Goal: Transaction & Acquisition: Obtain resource

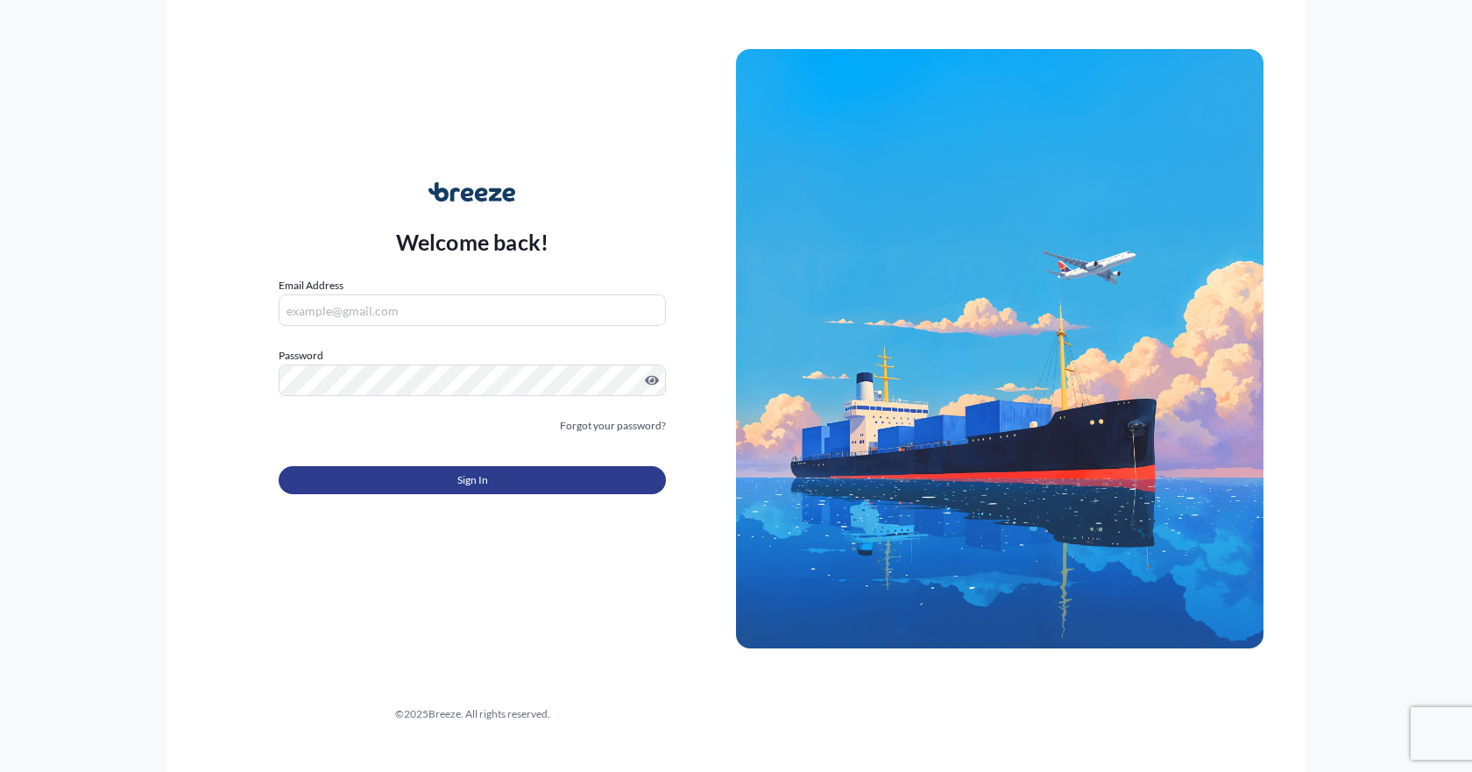
type input "[EMAIL_ADDRESS][DOMAIN_NAME]"
click at [461, 478] on span "Sign In" at bounding box center [472, 480] width 31 height 18
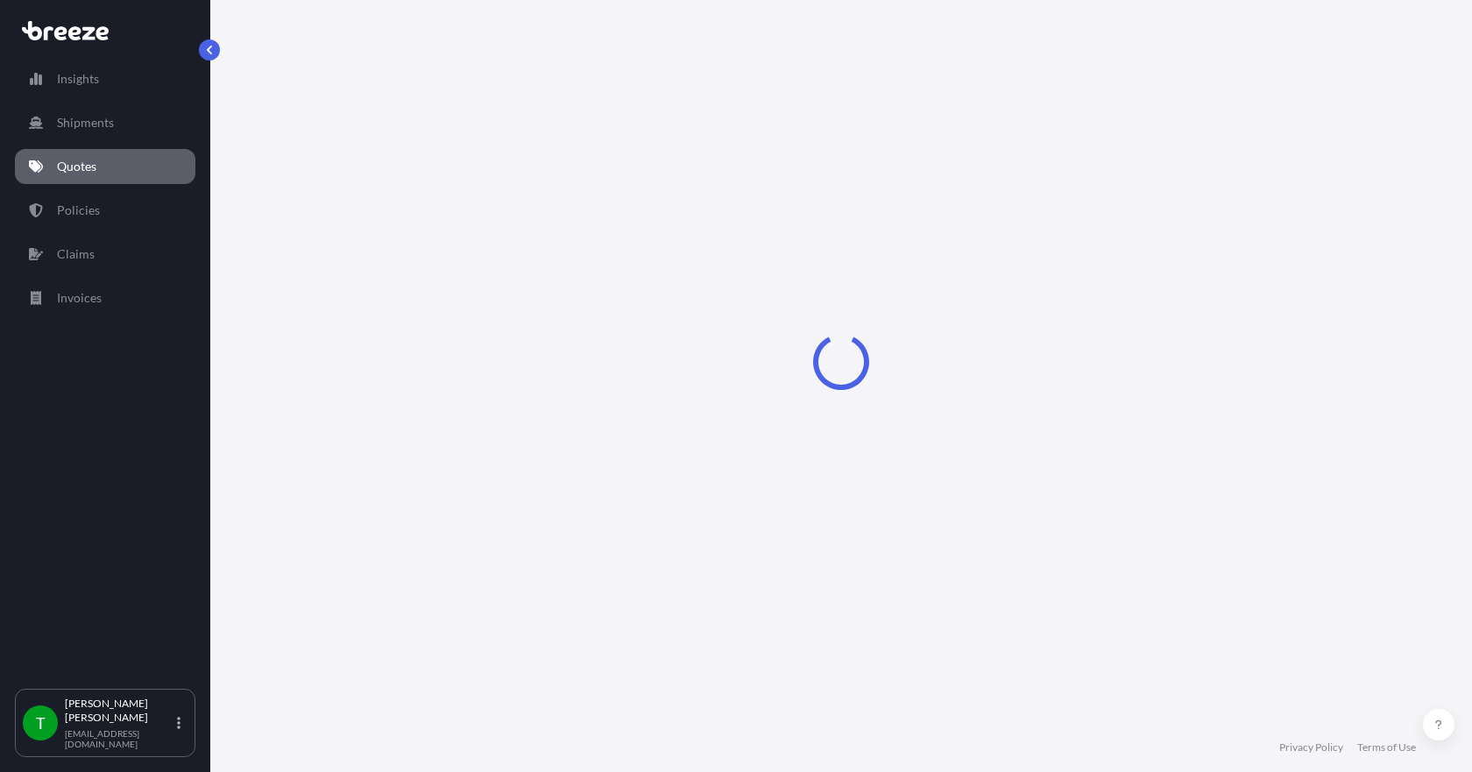
select select "Sea"
select select "1"
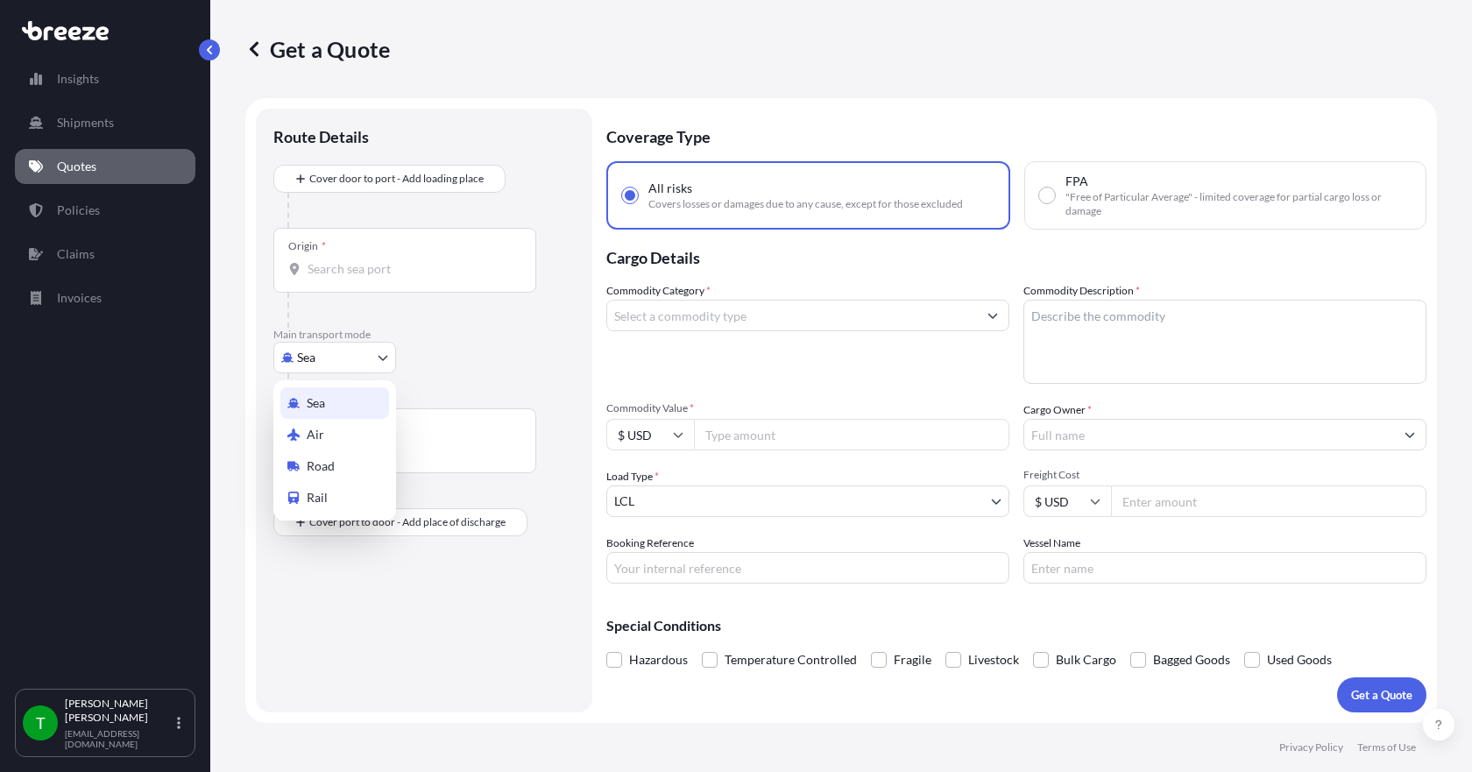
click at [373, 363] on body "Insights Shipments Quotes Policies Claims Invoices T [PERSON_NAME] [EMAIL_ADDRE…" at bounding box center [736, 386] width 1472 height 772
click at [344, 467] on div "Road" at bounding box center [334, 466] width 109 height 32
select select "Road"
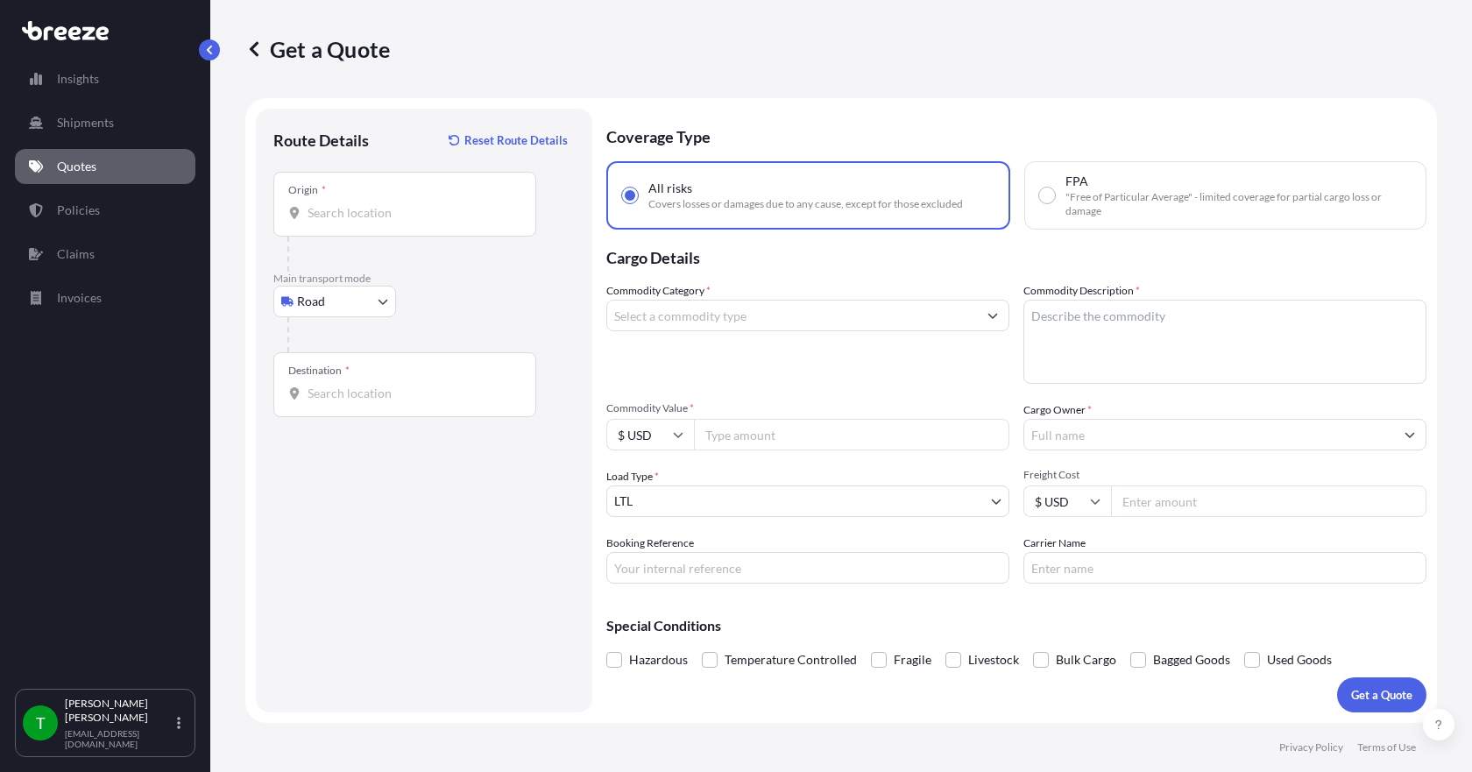
click at [371, 221] on div "Origin *" at bounding box center [404, 204] width 263 height 65
click at [371, 221] on input "Origin *" at bounding box center [411, 213] width 207 height 18
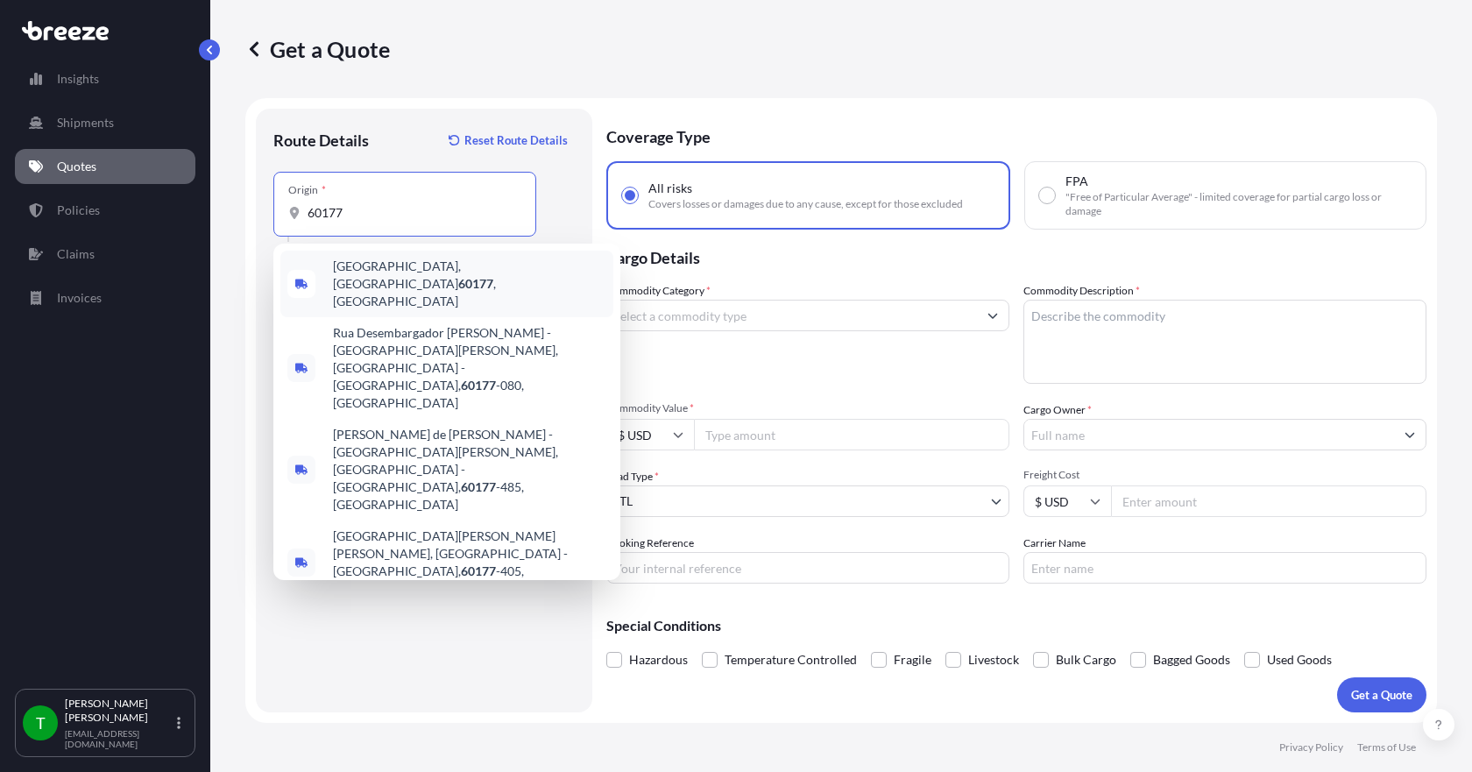
click at [356, 270] on span "[GEOGRAPHIC_DATA] , [GEOGRAPHIC_DATA]" at bounding box center [469, 284] width 273 height 53
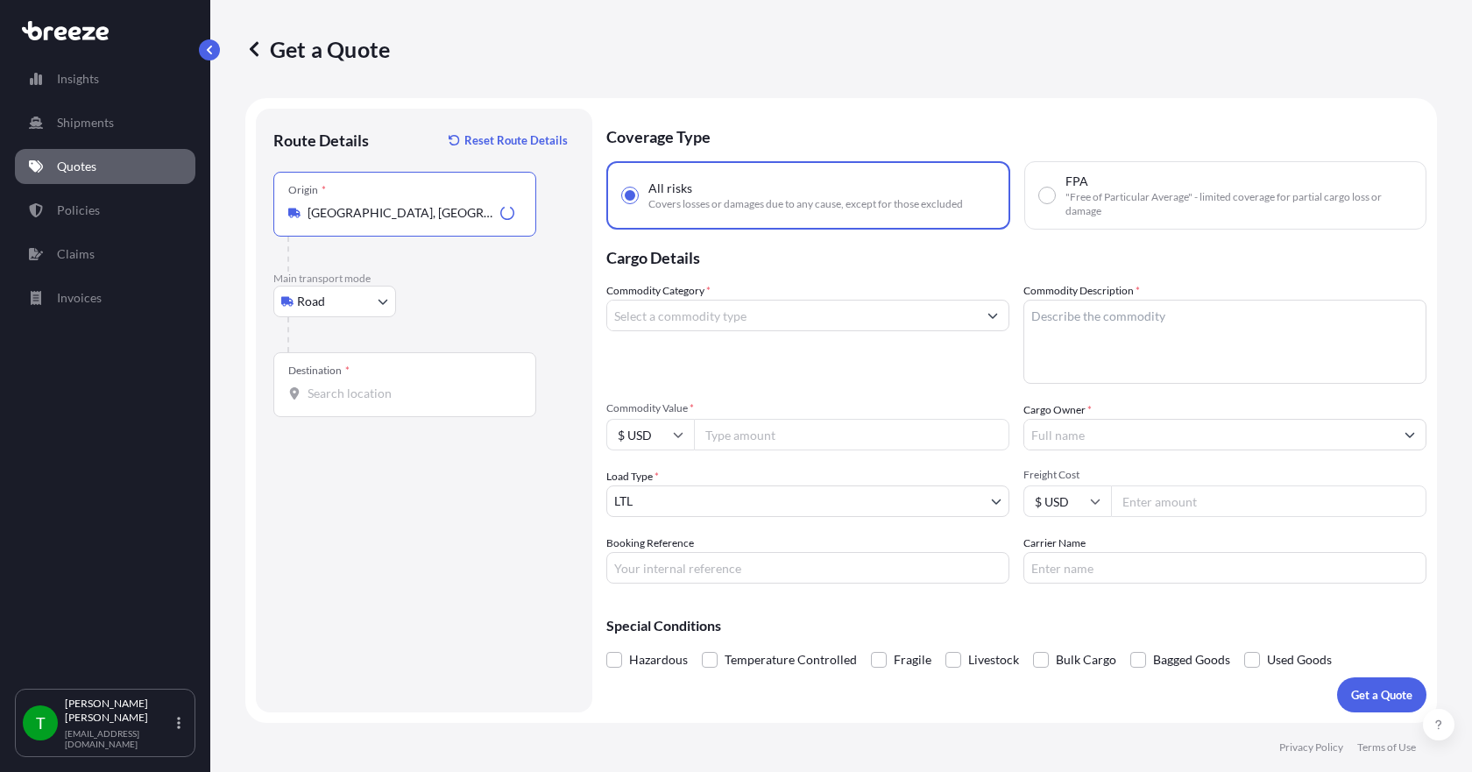
type input "[GEOGRAPHIC_DATA], [GEOGRAPHIC_DATA]"
click at [329, 403] on div "Destination *" at bounding box center [404, 384] width 263 height 65
click at [329, 402] on input "Destination *" at bounding box center [411, 394] width 207 height 18
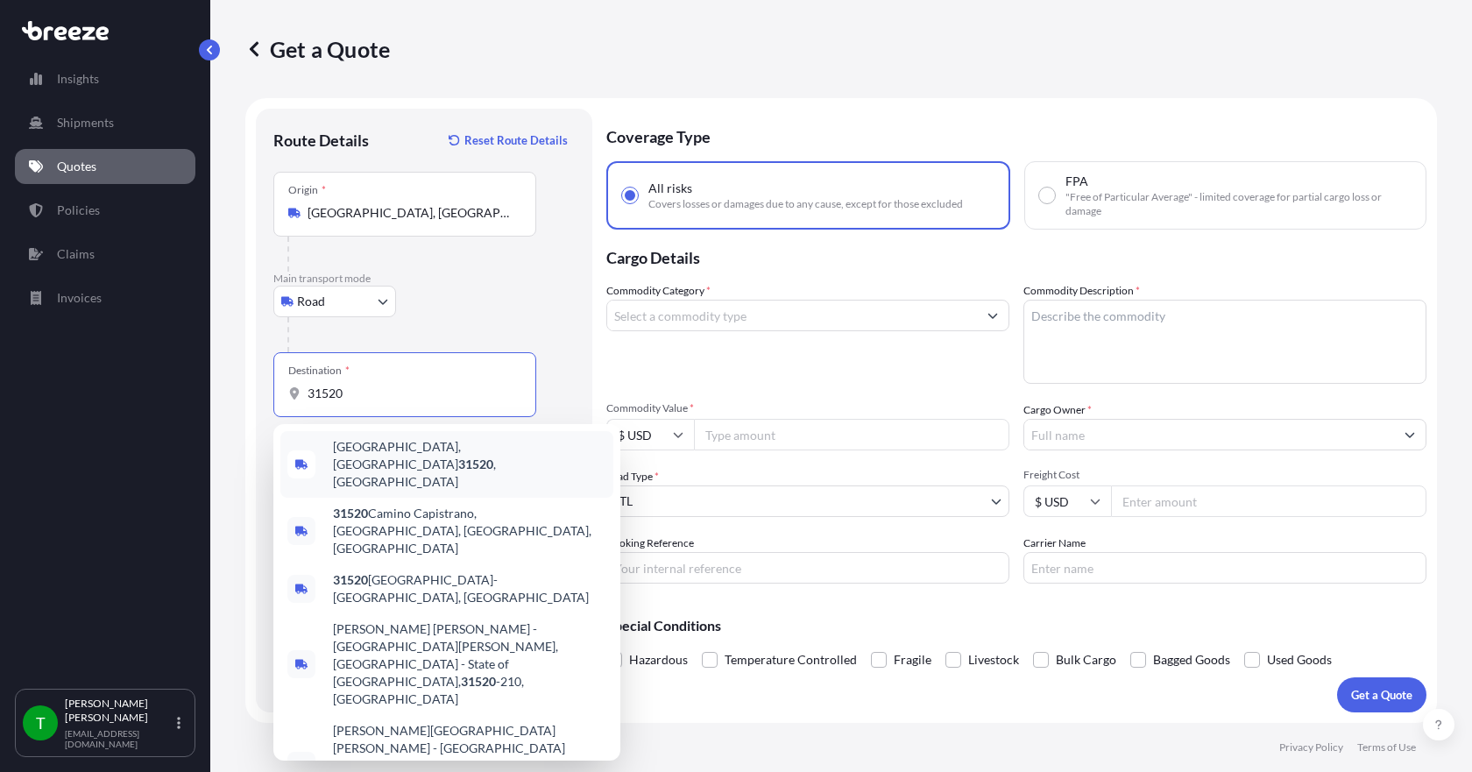
click at [356, 455] on span "[GEOGRAPHIC_DATA] , [GEOGRAPHIC_DATA]" at bounding box center [469, 464] width 273 height 53
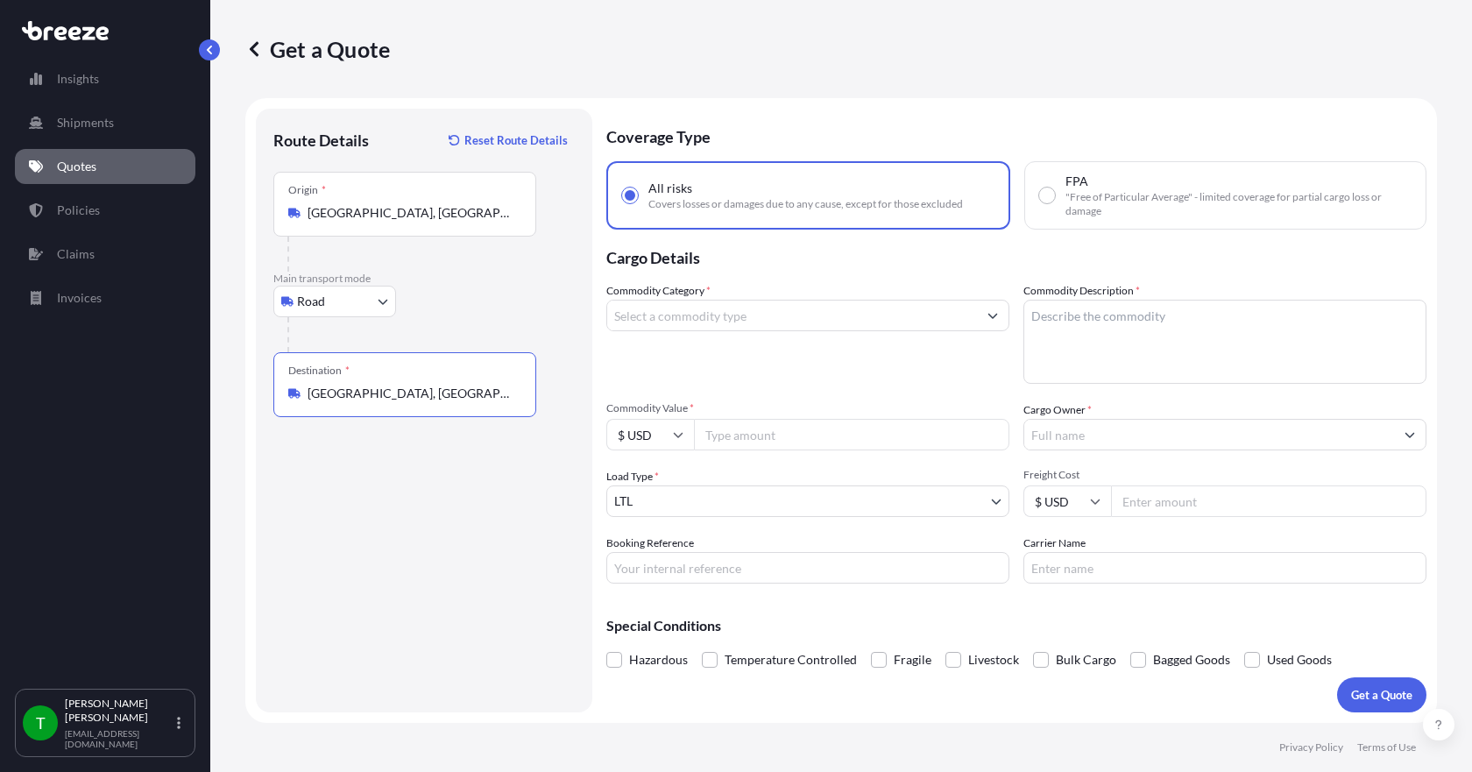
type input "[GEOGRAPHIC_DATA], [GEOGRAPHIC_DATA]"
click at [703, 317] on input "Commodity Category *" at bounding box center [792, 316] width 370 height 32
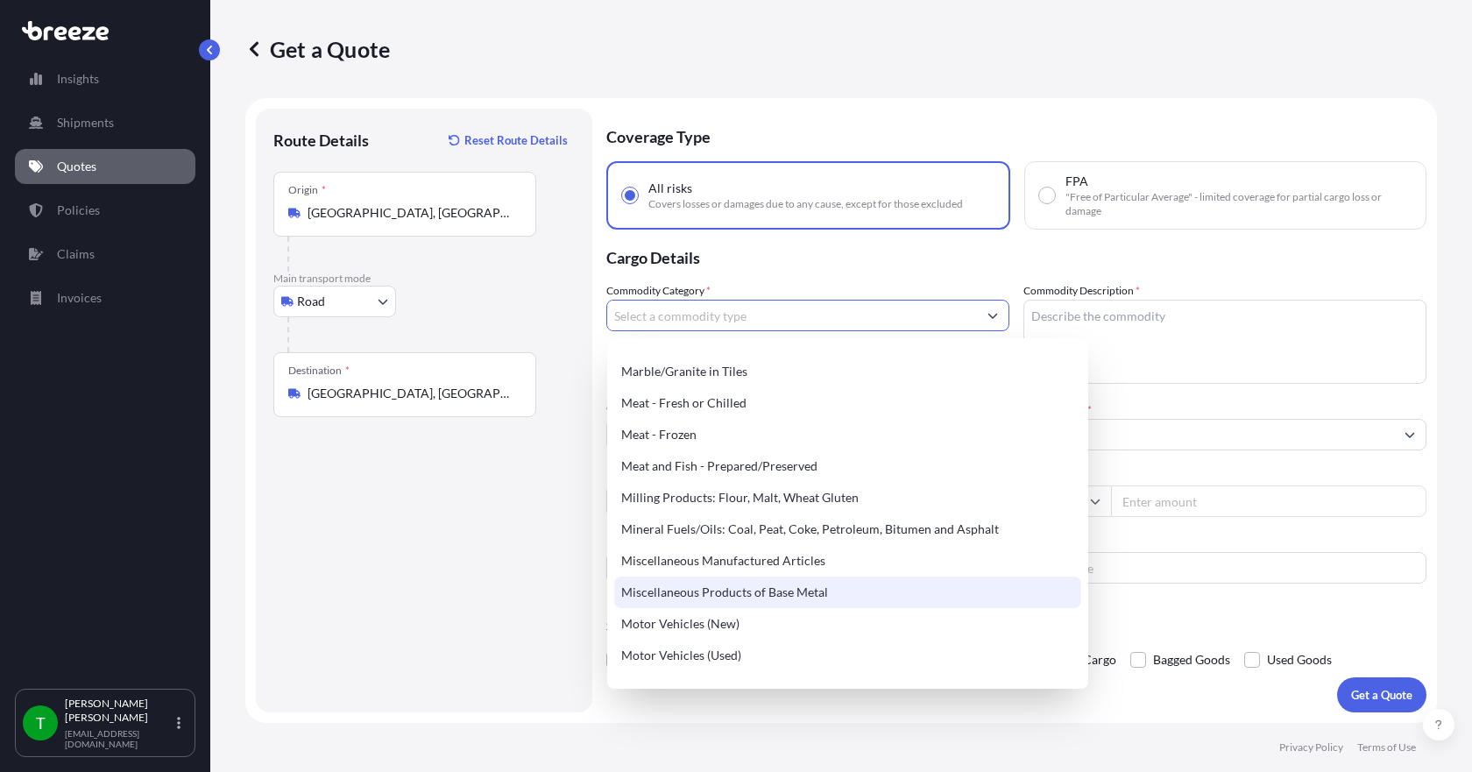
scroll to position [2366, 0]
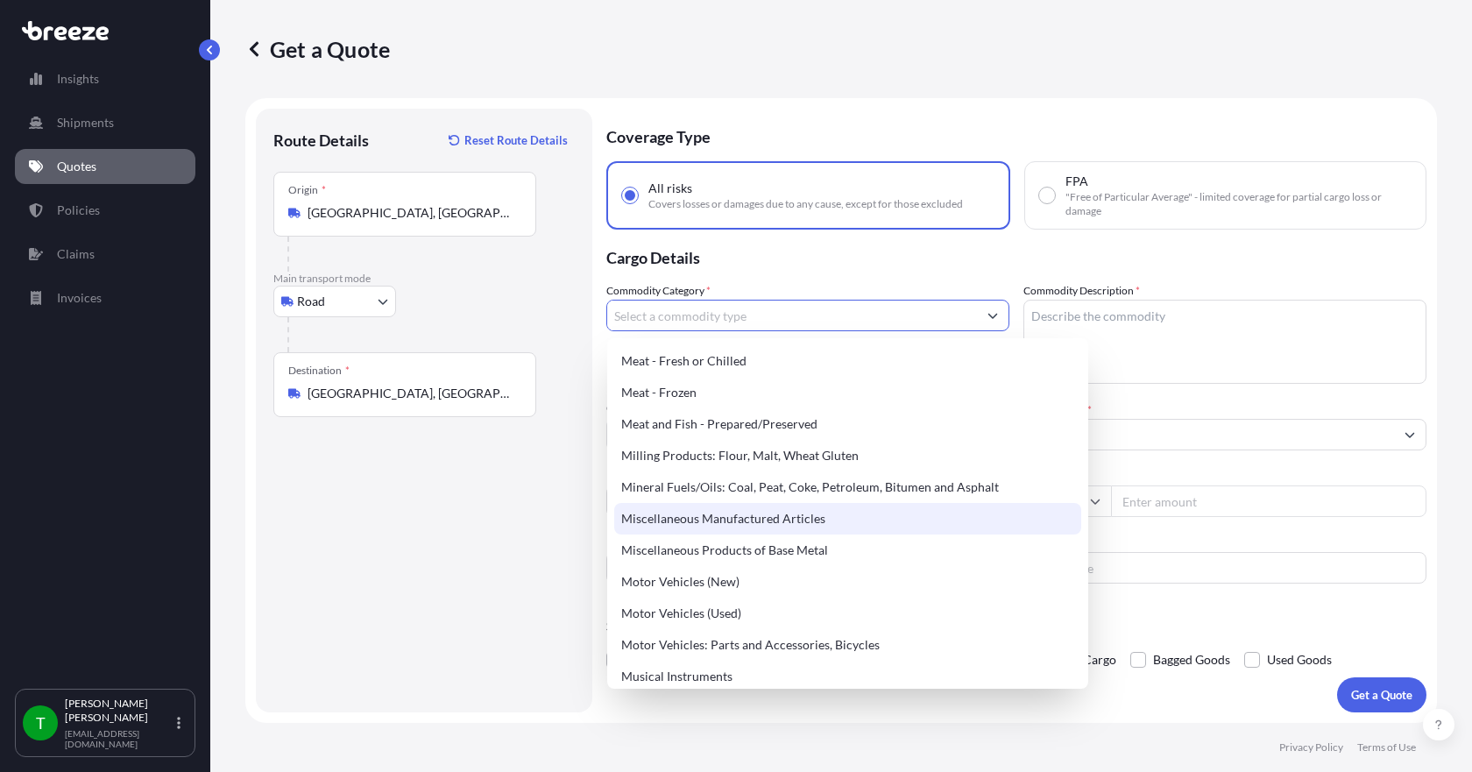
click at [761, 525] on div "Miscellaneous Manufactured Articles" at bounding box center [847, 519] width 467 height 32
type input "Miscellaneous Manufactured Articles"
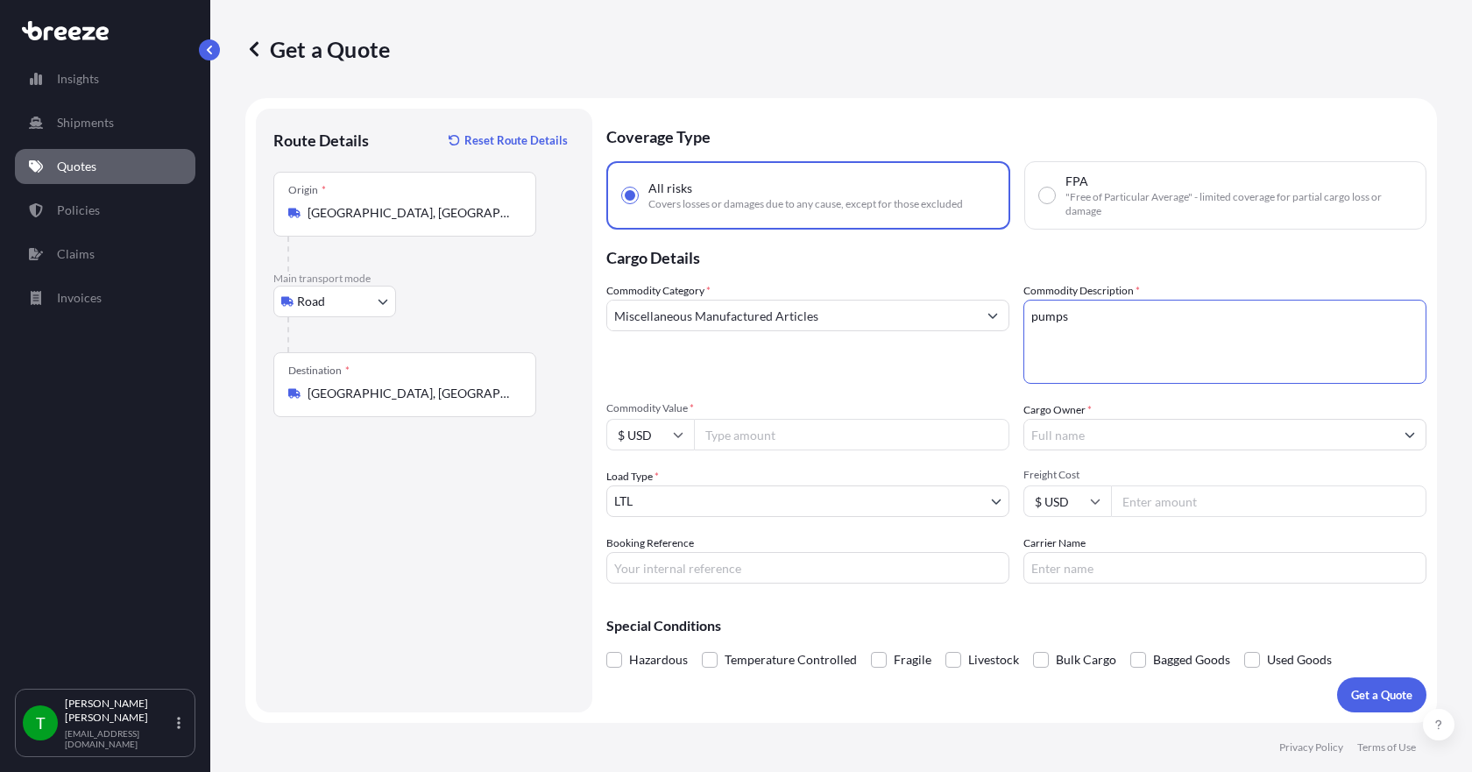
type textarea "pumps"
type input "5000.00"
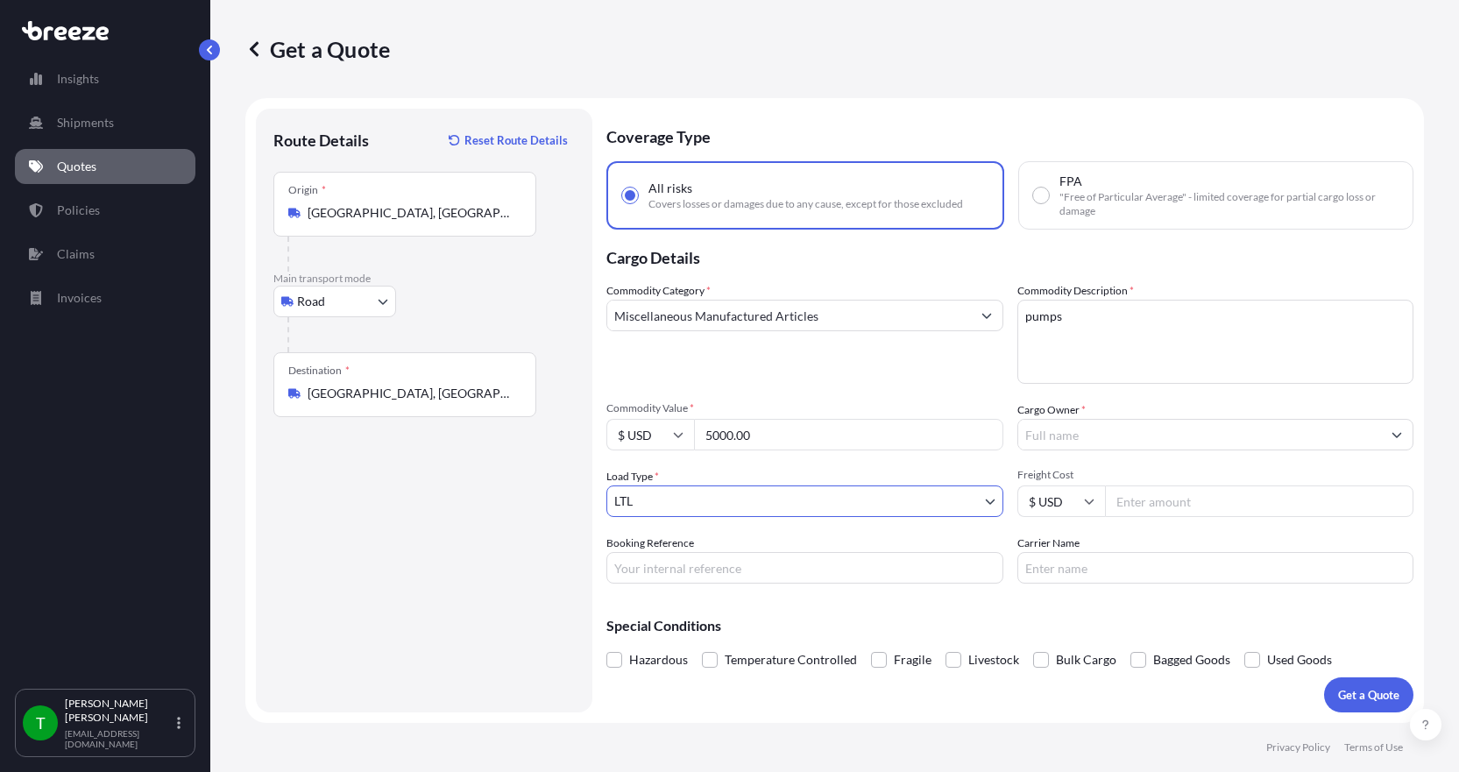
click at [1067, 437] on input "Cargo Owner *" at bounding box center [1200, 435] width 364 height 32
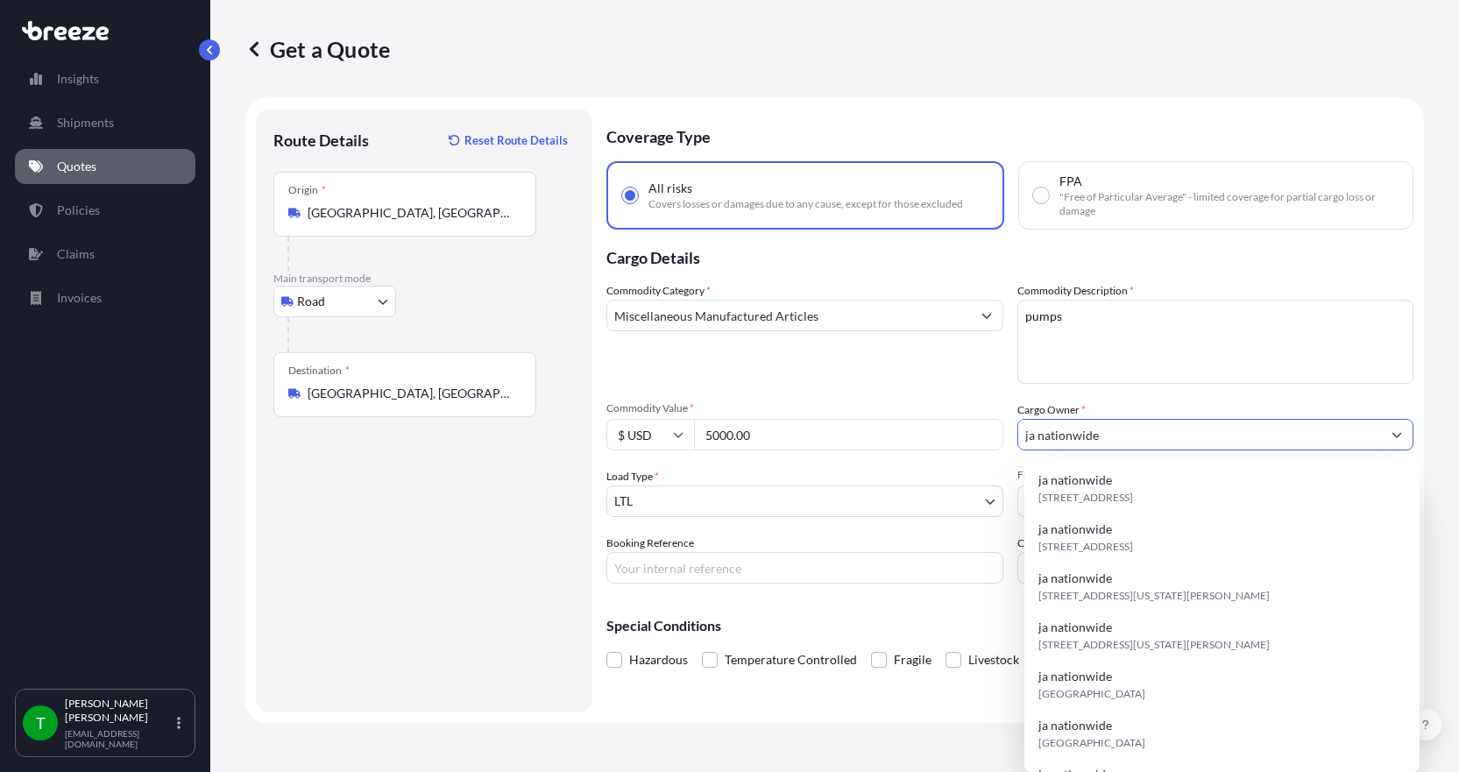
type input "ja nationwide"
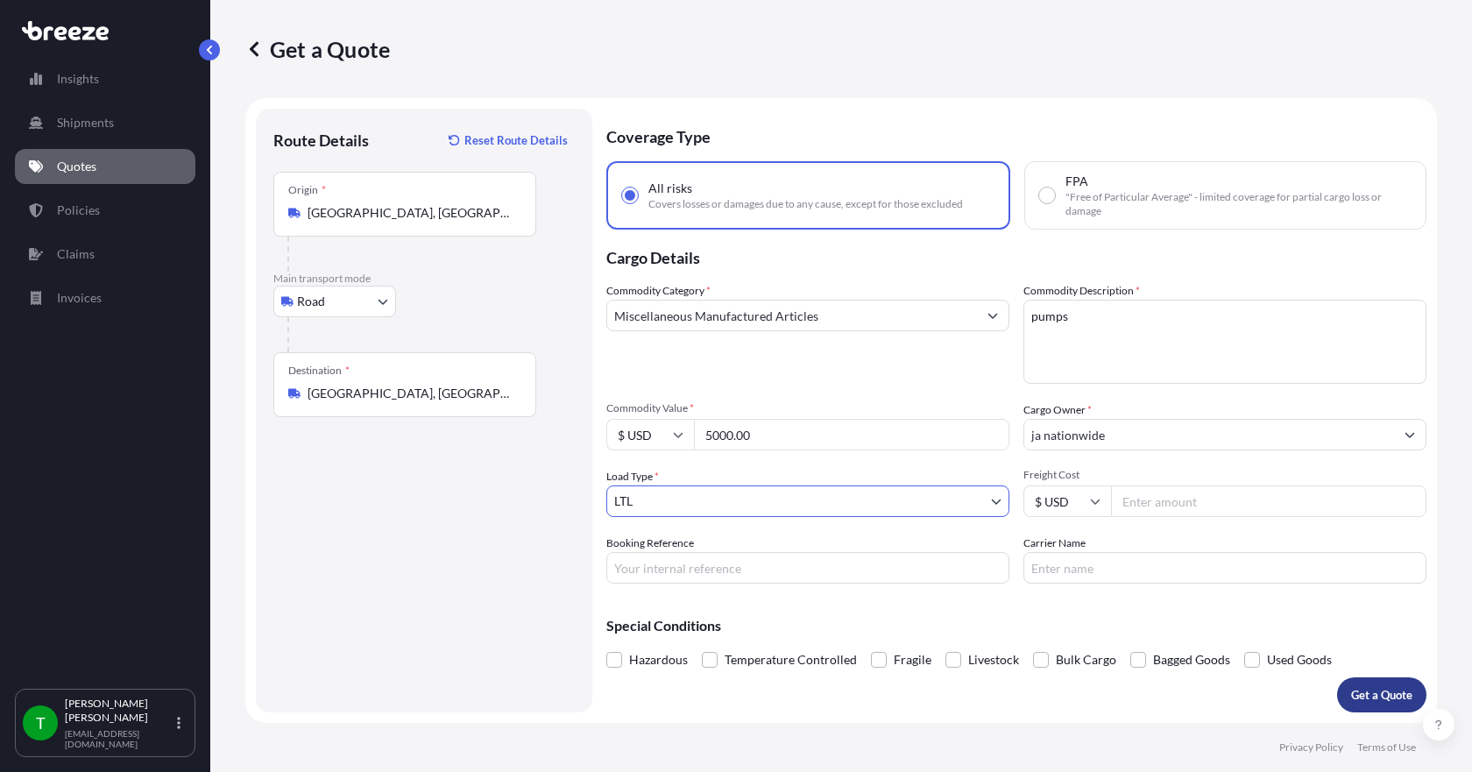
click at [1377, 697] on p "Get a Quote" at bounding box center [1381, 695] width 61 height 18
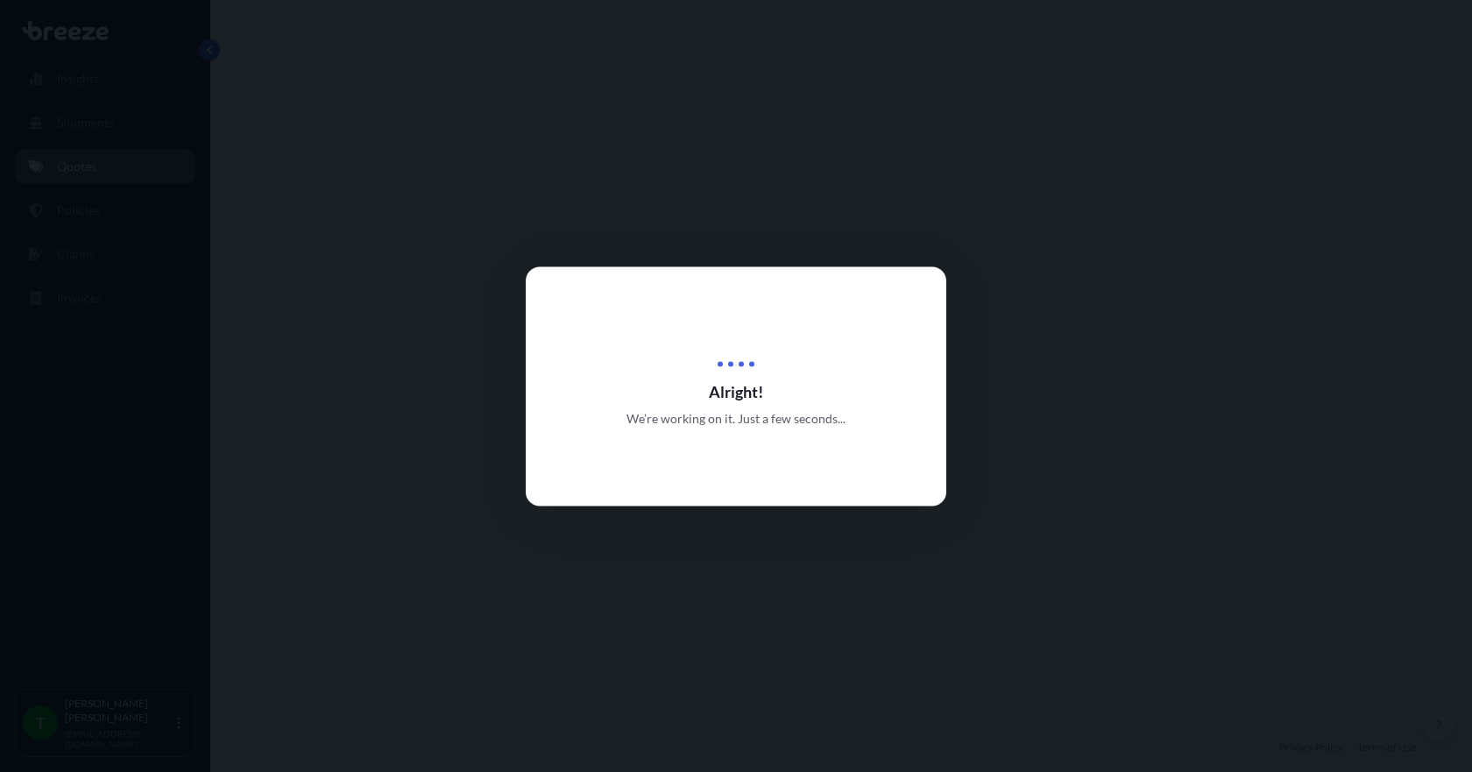
select select "Road"
select select "1"
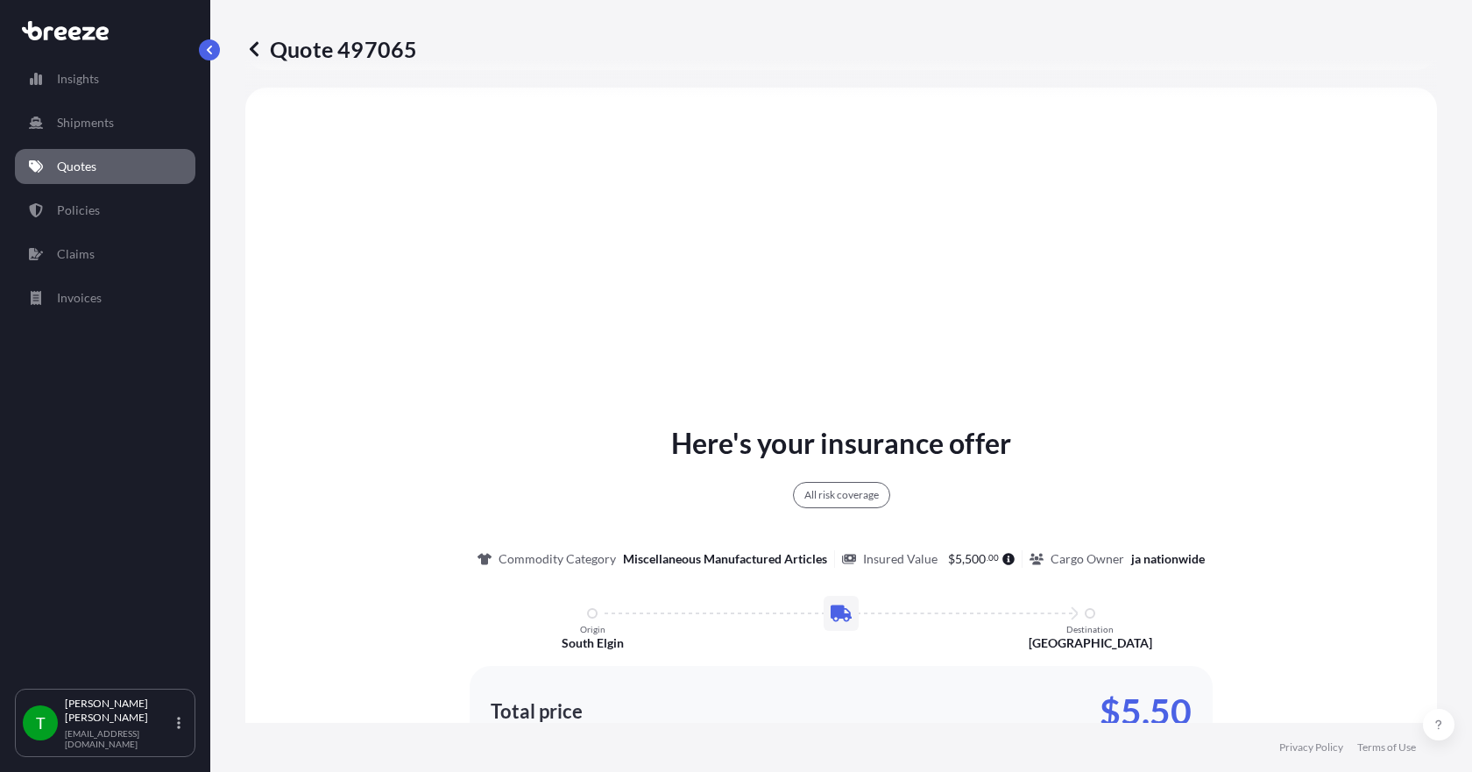
scroll to position [736, 0]
